Goal: Task Accomplishment & Management: Manage account settings

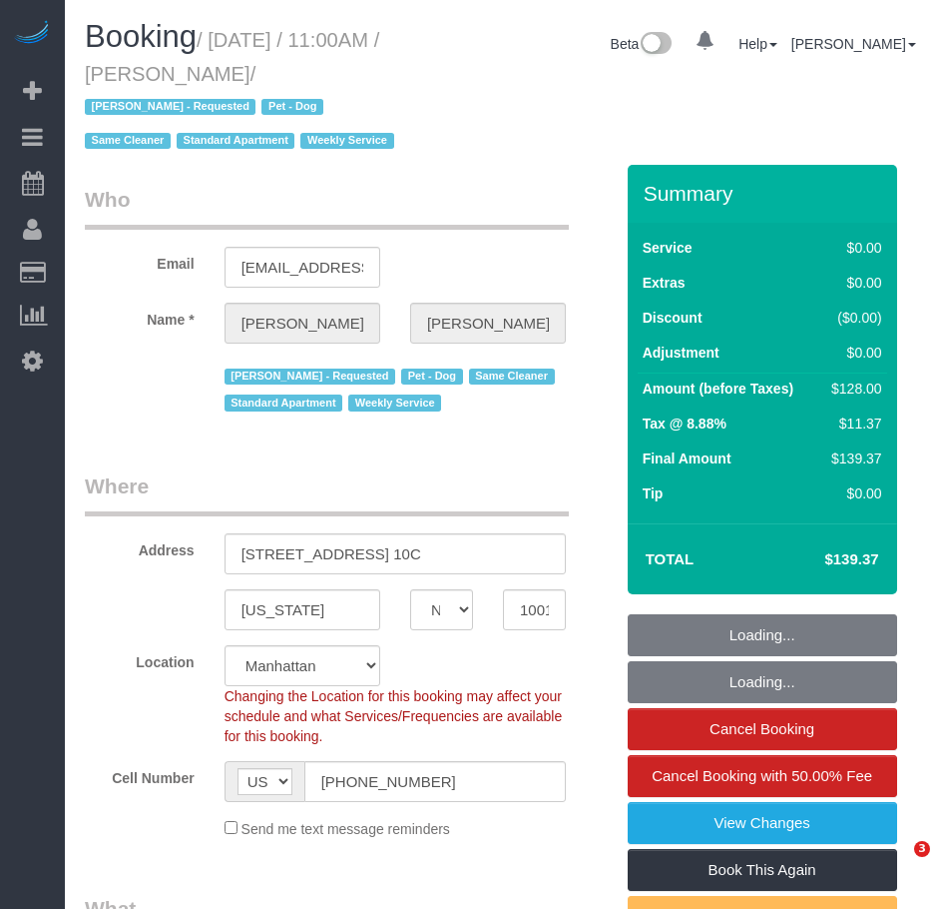
select select "NY"
select select "string:stripe-pm_1Qprwf4VGloSiKo7wcYFckr9"
select select "number:58"
select select "number:71"
select select "number:13"
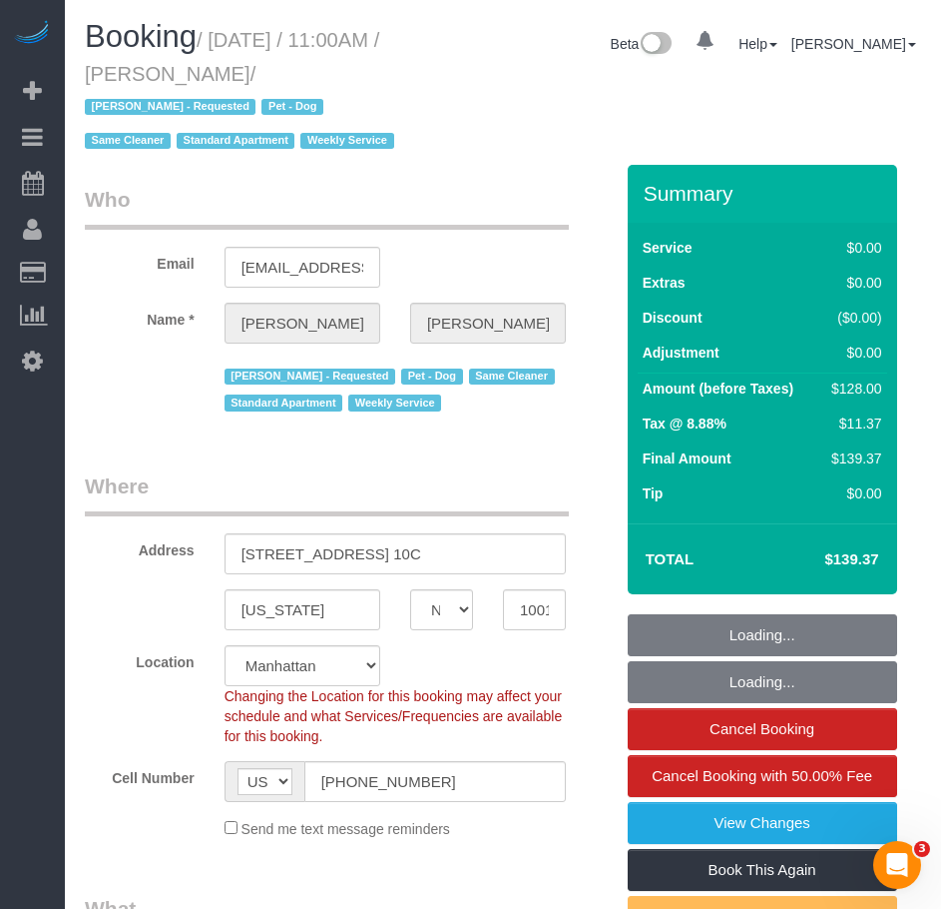
select select "number:5"
select select "object:1283"
select select "1"
select select "spot1"
select select "1"
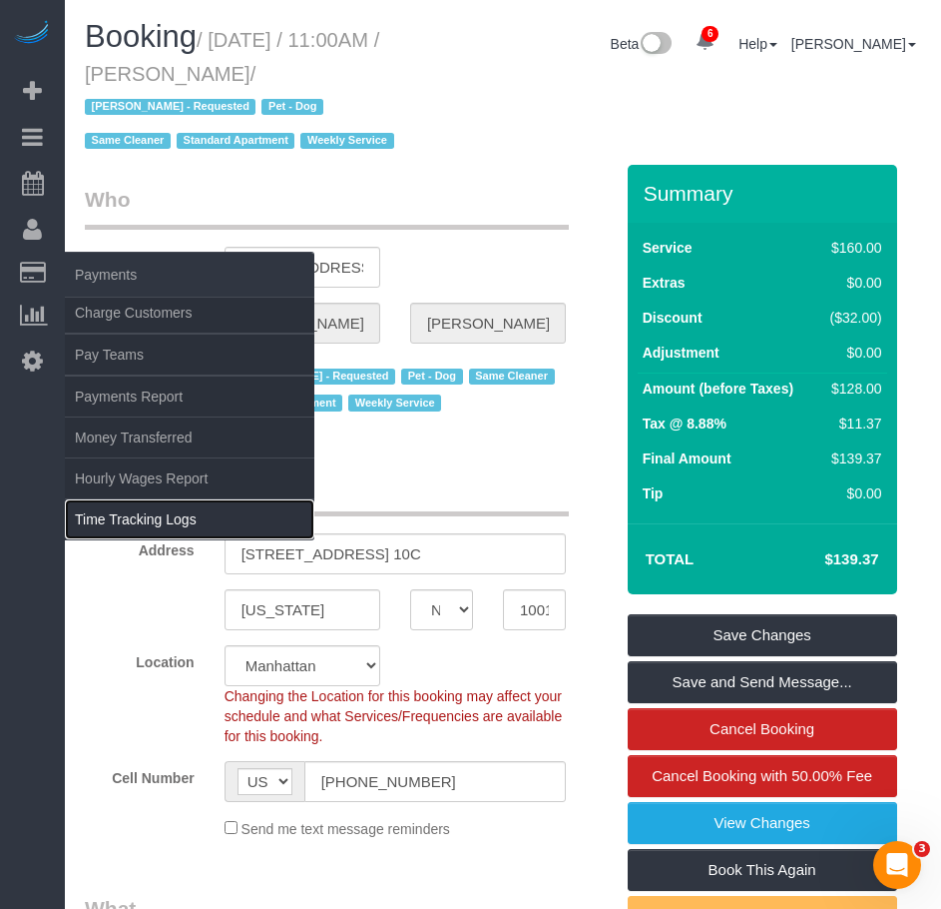
click at [148, 513] on link "Time Tracking Logs" at bounding box center [190, 519] width 250 height 40
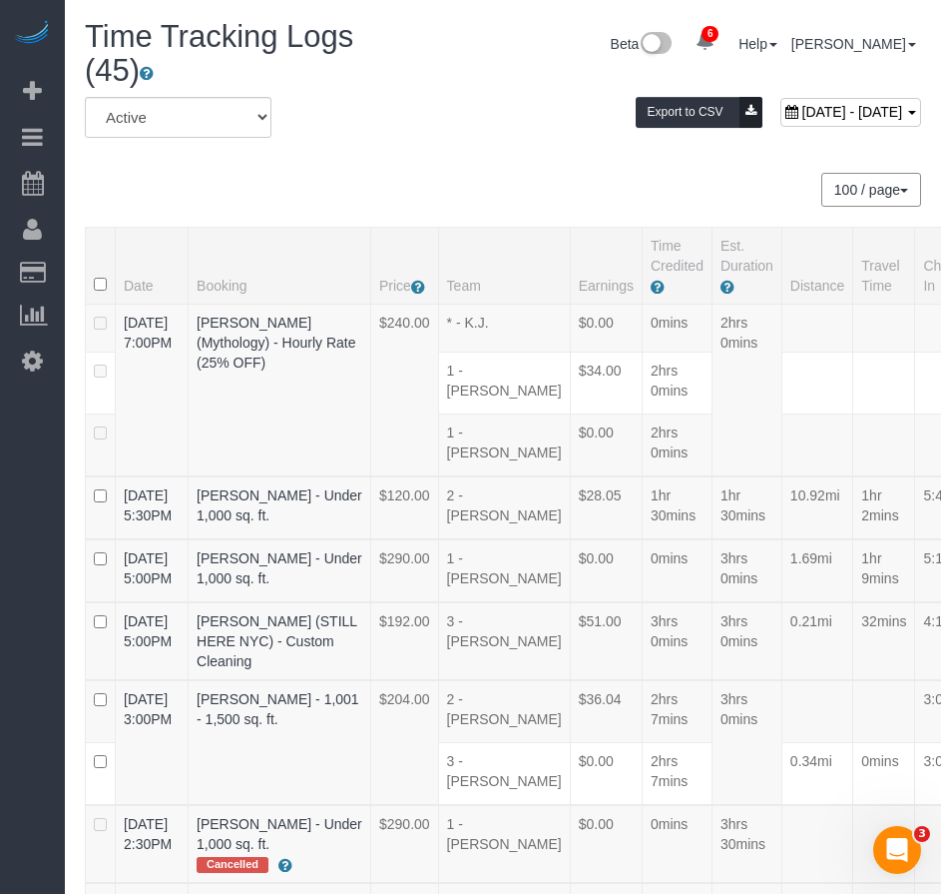
click at [819, 115] on span "[DATE] - [DATE]" at bounding box center [853, 112] width 101 height 16
type input "**********"
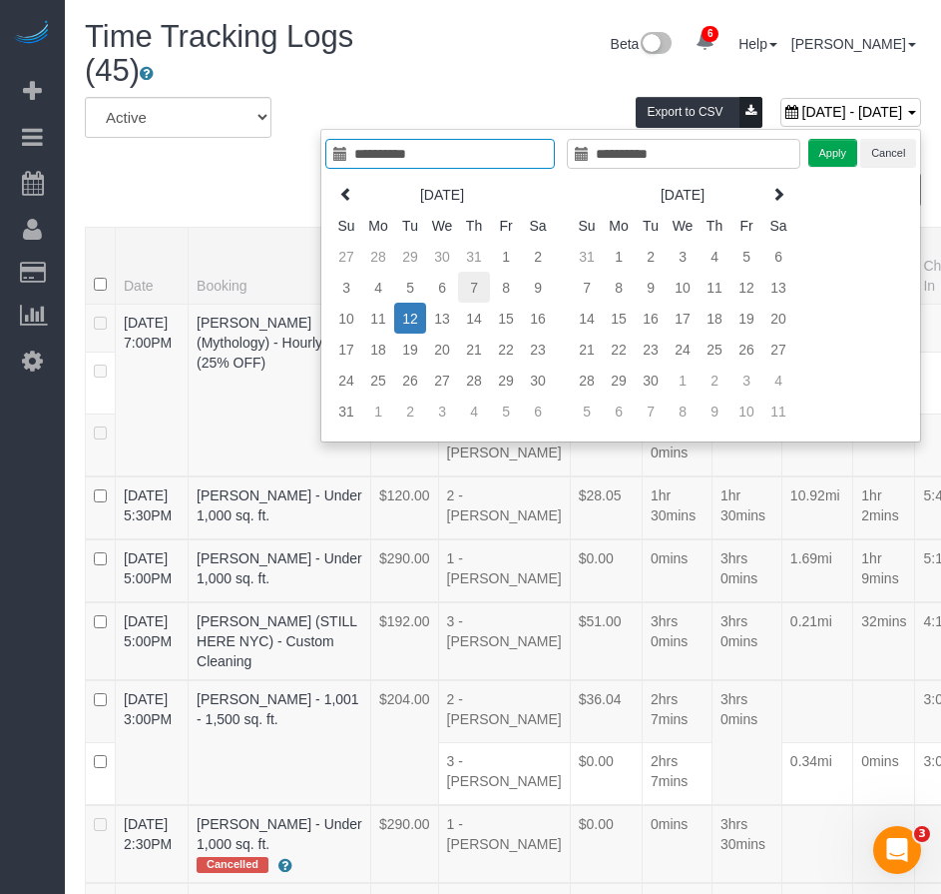
type input "**********"
click at [471, 287] on td "7" at bounding box center [474, 287] width 32 height 31
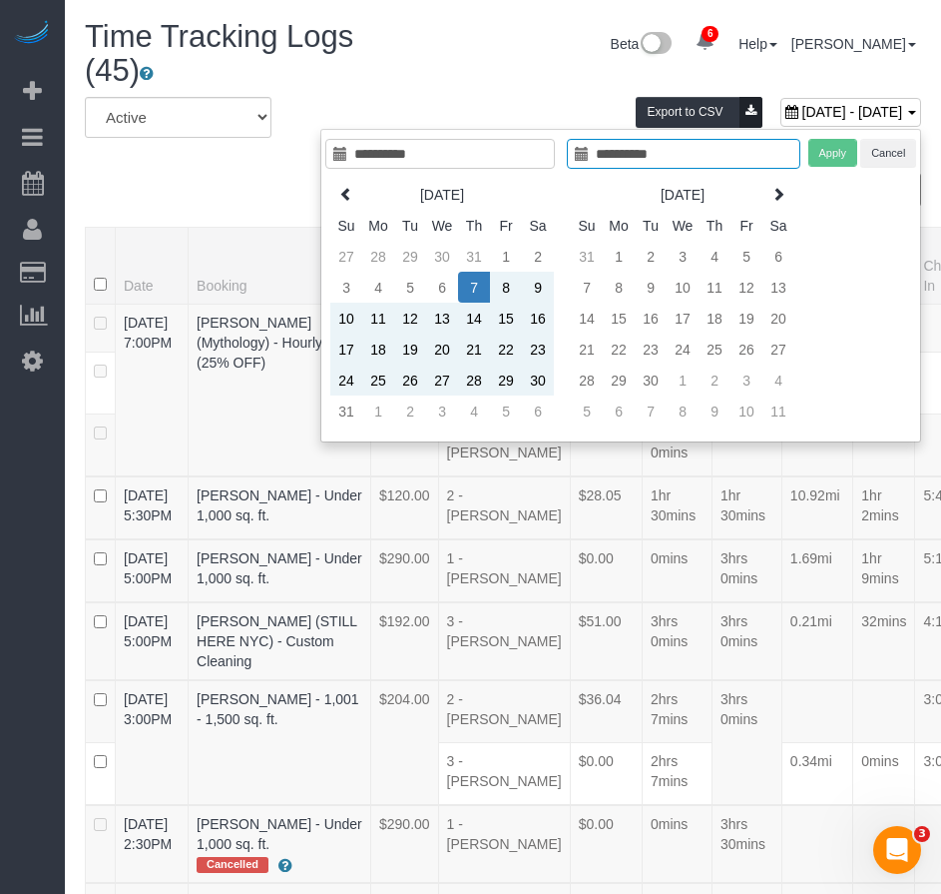
click at [836, 150] on div "Apply Cancel" at bounding box center [863, 153] width 109 height 29
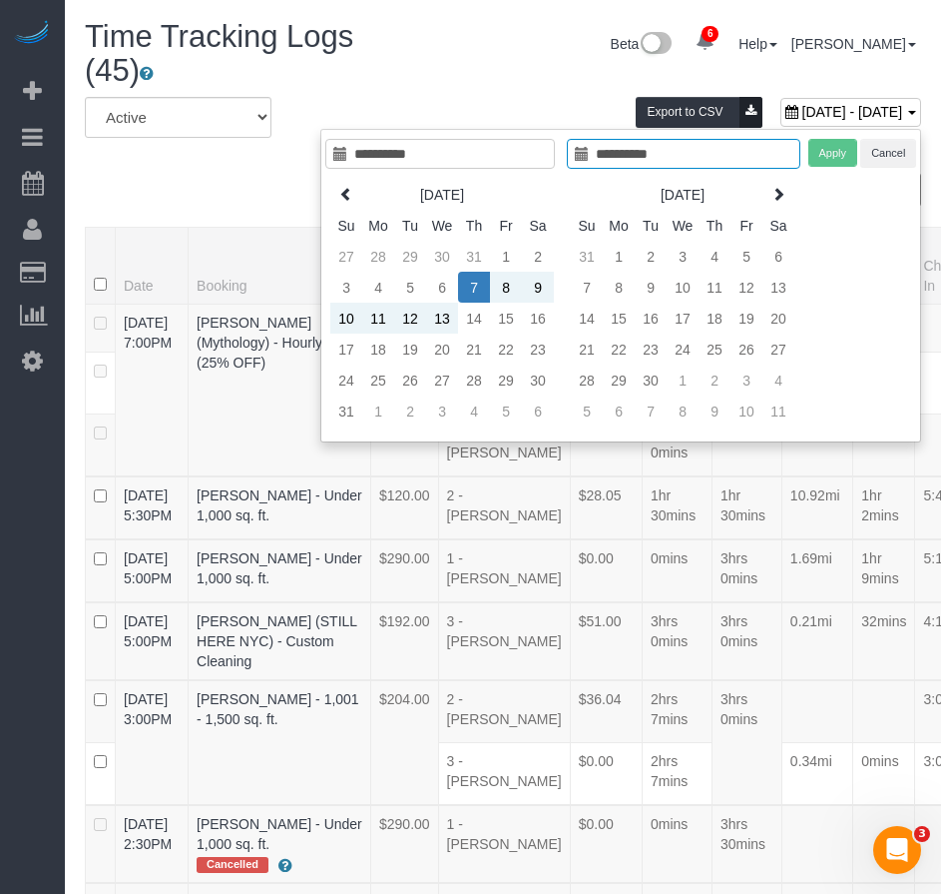
type input "**********"
click at [471, 289] on td "7" at bounding box center [474, 287] width 32 height 31
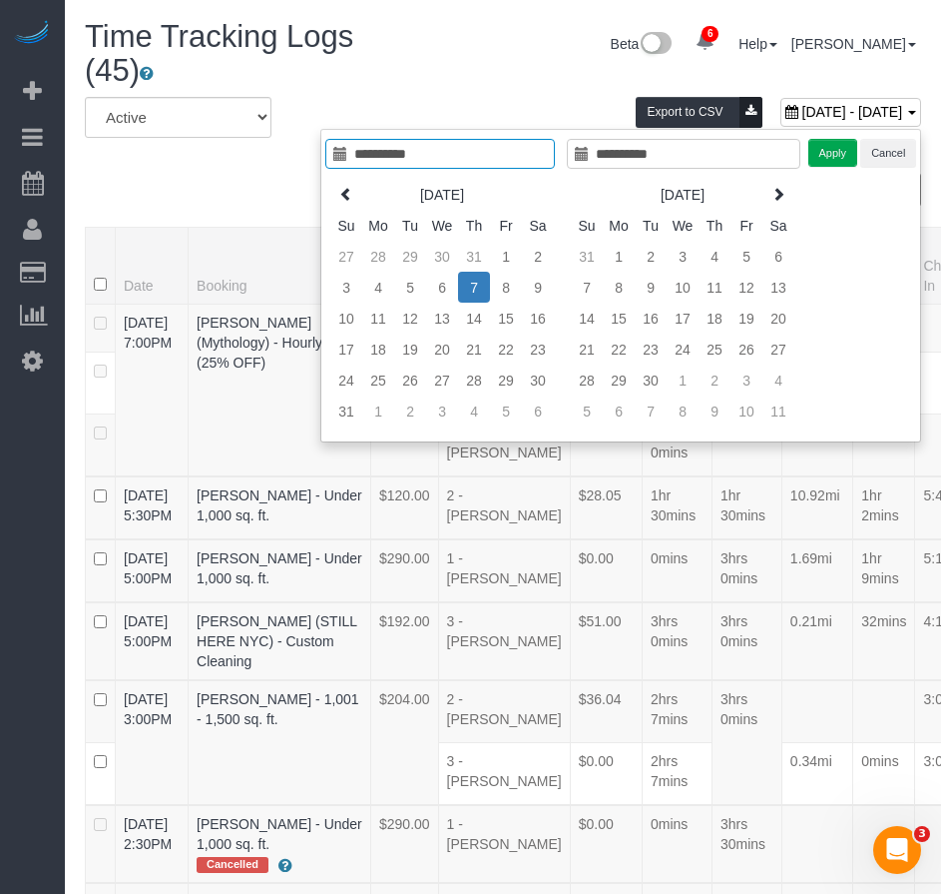
type input "**********"
click at [829, 155] on button "Apply" at bounding box center [834, 153] width 50 height 29
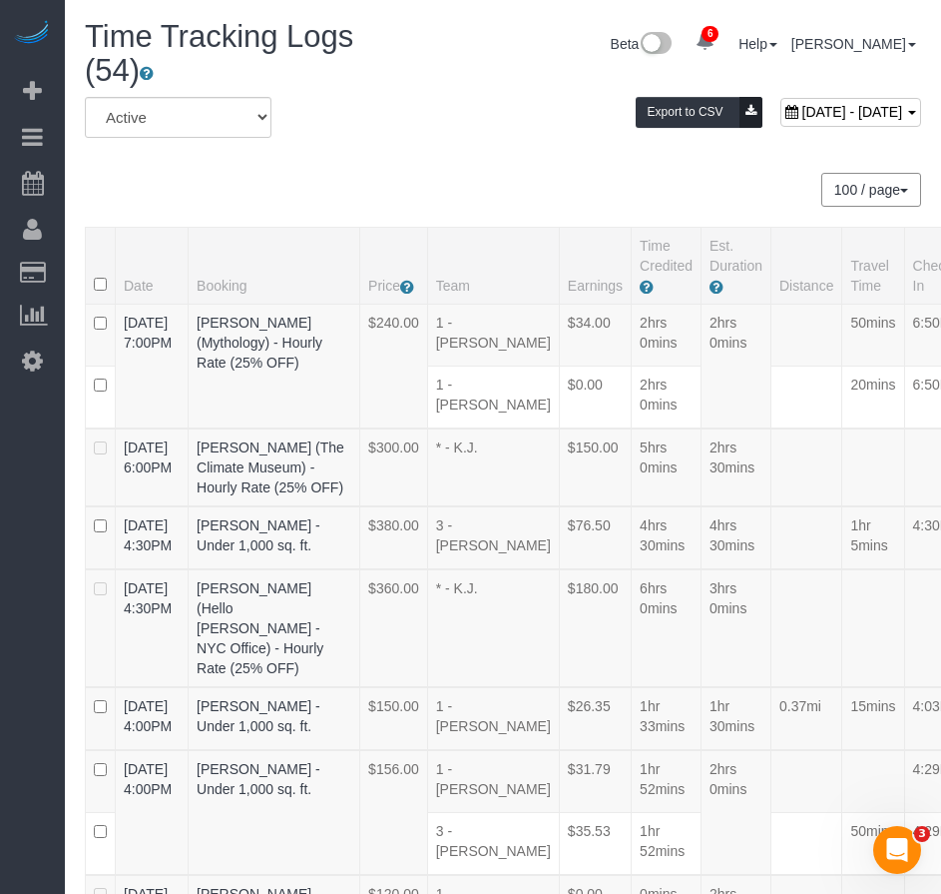
click at [450, 197] on div "100 / page 10 / page 20 / page 30 / page 40 / page 50 / page 100 / page" at bounding box center [503, 190] width 837 height 34
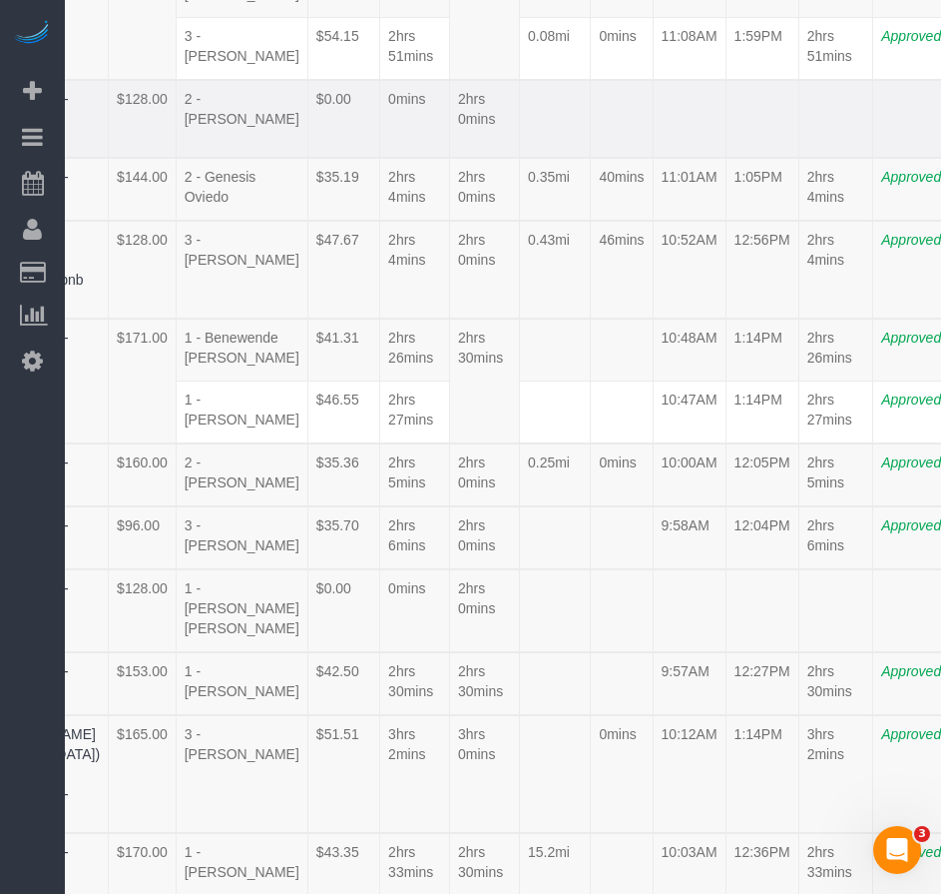
scroll to position [2327, 253]
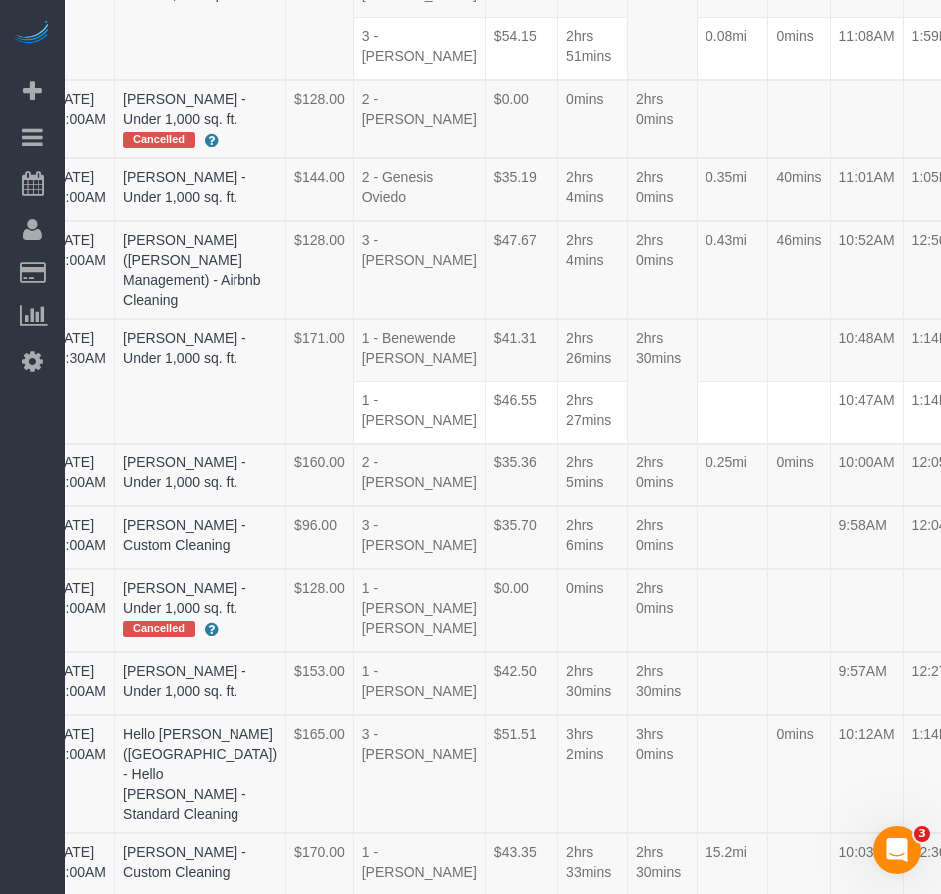
scroll to position [2327, 73]
drag, startPoint x: 757, startPoint y: 449, endPoint x: 879, endPoint y: 453, distance: 121.9
